Goal: Information Seeking & Learning: Find specific fact

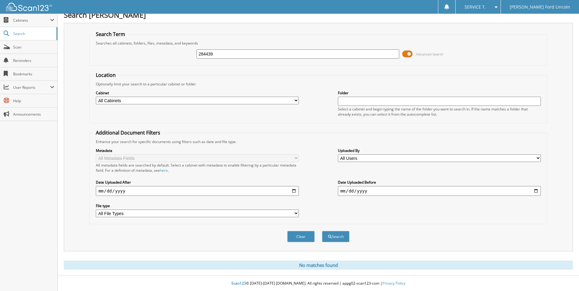
drag, startPoint x: 216, startPoint y: 53, endPoint x: 82, endPoint y: 66, distance: 134.5
click at [82, 66] on div "Search Term Searches all cabinets, folders, files, metadata, and keywords 28443…" at bounding box center [318, 137] width 509 height 229
click at [244, 57] on input "284439" at bounding box center [297, 53] width 203 height 9
drag, startPoint x: 144, startPoint y: 55, endPoint x: 48, endPoint y: 62, distance: 96.6
click at [48, 62] on body "SERVICE T. Settings Logout [PERSON_NAME] Ford Lincoln Close Cabinets My Company…" at bounding box center [289, 142] width 579 height 298
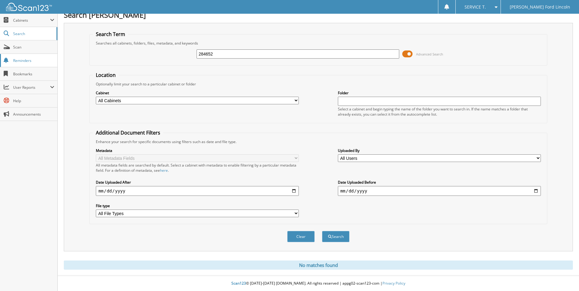
type input "284652"
click at [322, 231] on button "Search" at bounding box center [335, 236] width 27 height 11
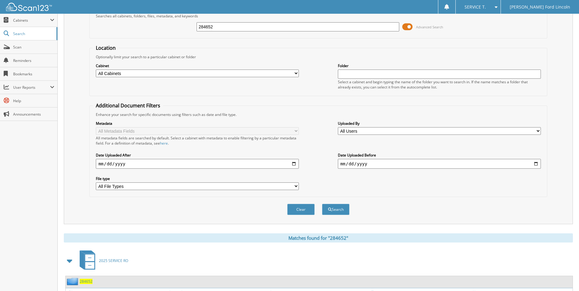
scroll to position [87, 0]
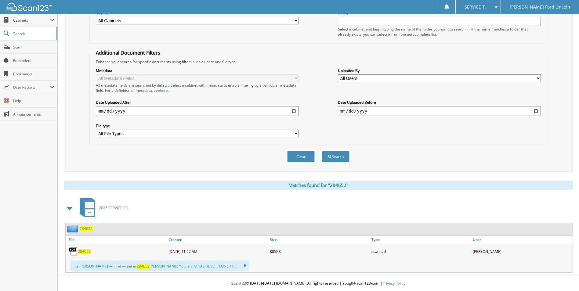
click at [88, 253] on span "284652" at bounding box center [84, 251] width 13 height 5
